Goal: Information Seeking & Learning: Learn about a topic

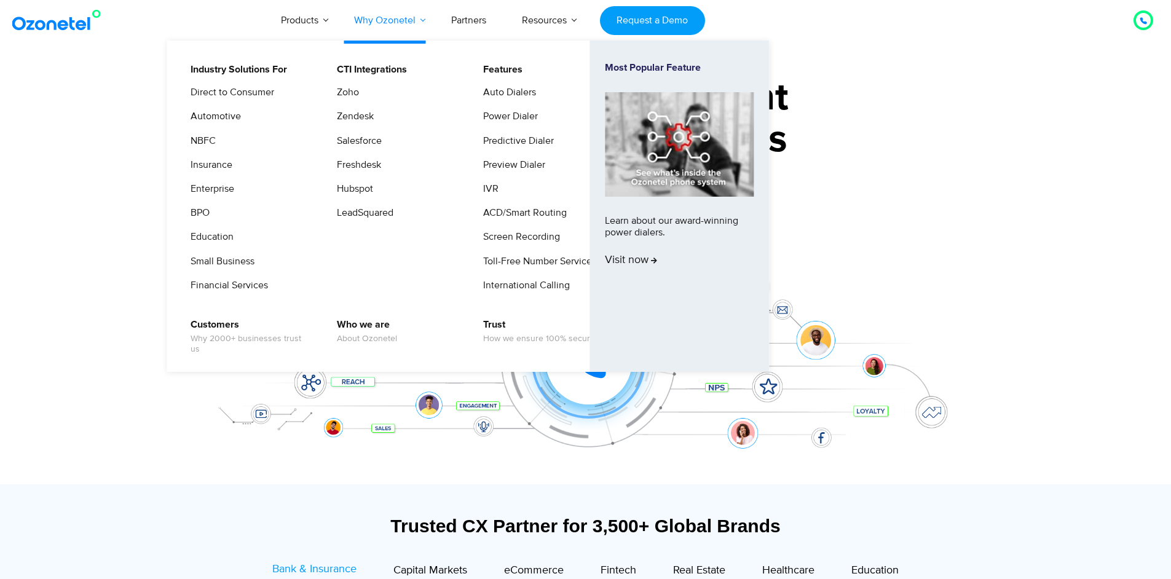
click at [387, 27] on link "Why Ozonetel" at bounding box center [384, 20] width 97 height 41
